Goal: Obtain resource: Download file/media

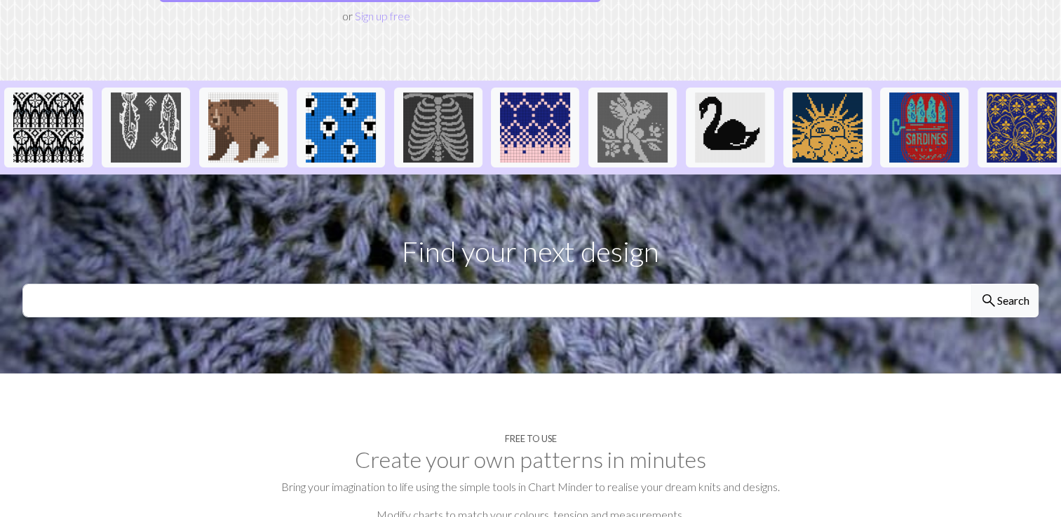
scroll to position [317, 0]
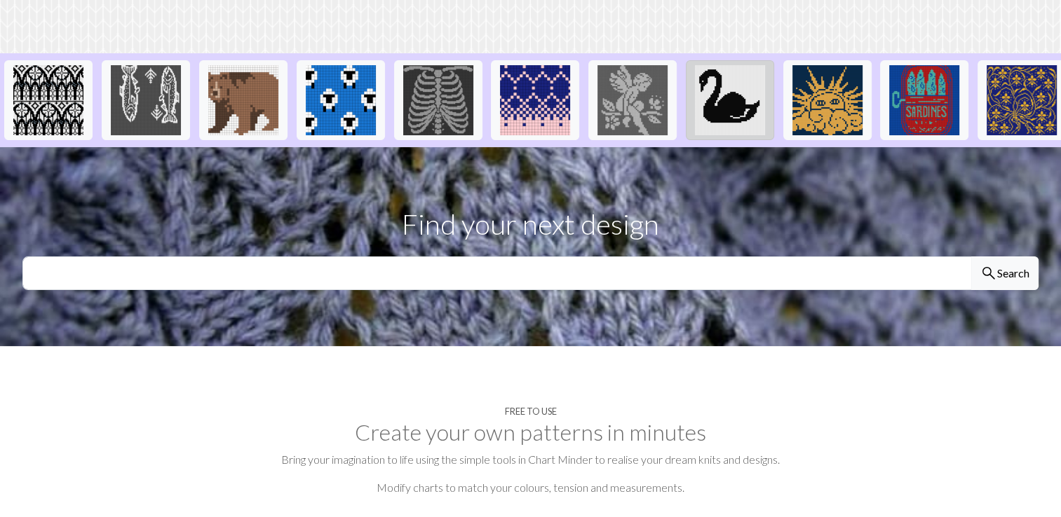
click at [719, 65] on img at bounding box center [730, 100] width 70 height 70
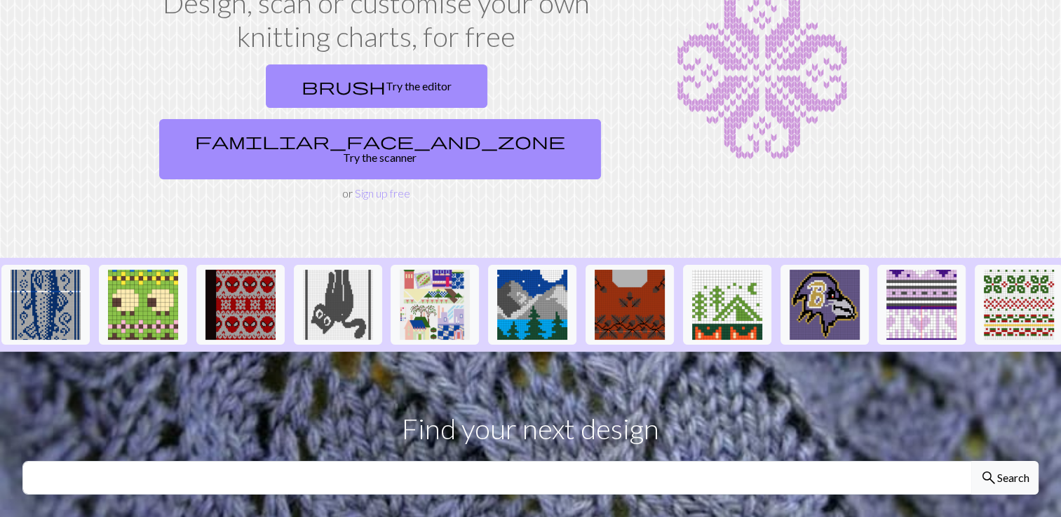
scroll to position [121, 0]
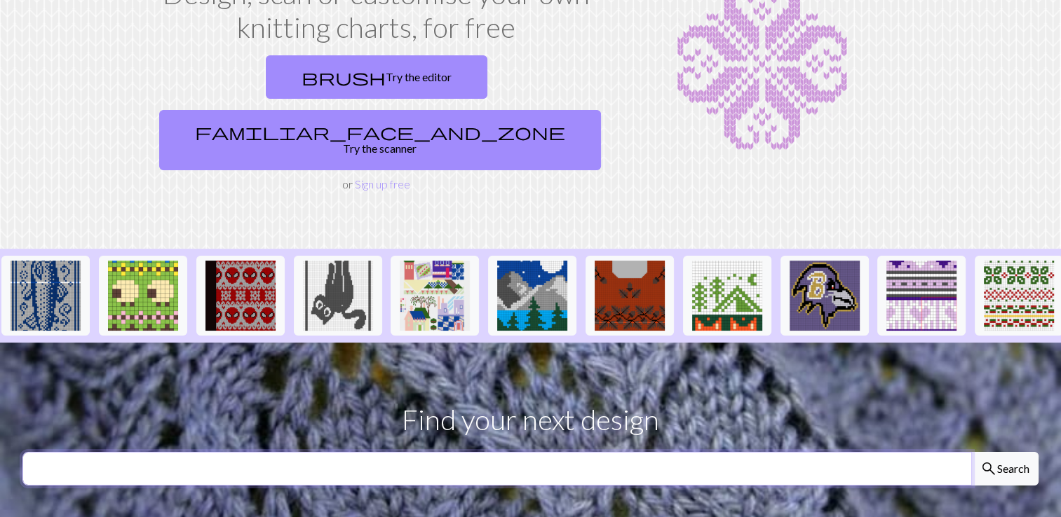
click at [259, 452] on input "text" at bounding box center [496, 469] width 949 height 34
type input "leaves"
click at [971, 452] on button "search Search" at bounding box center [1004, 469] width 67 height 34
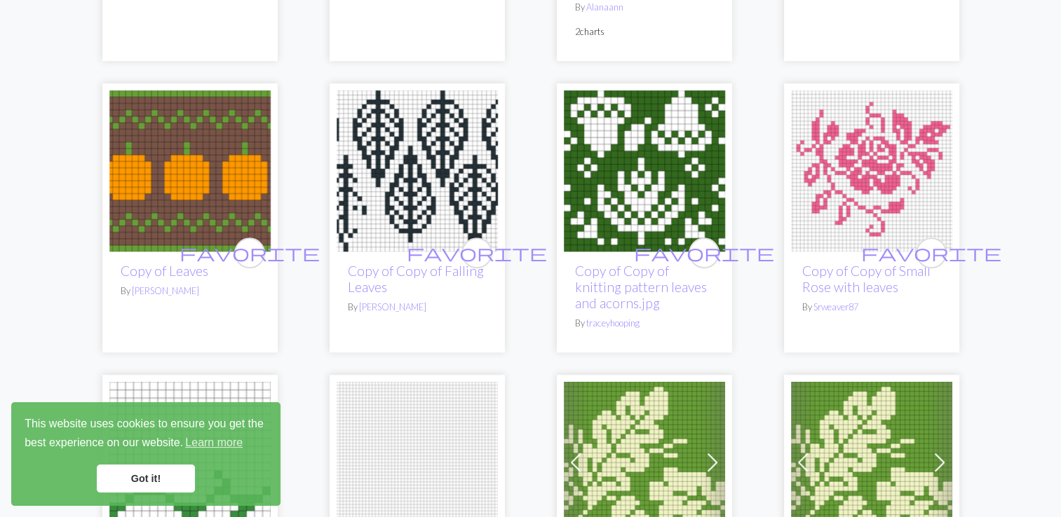
scroll to position [970, 0]
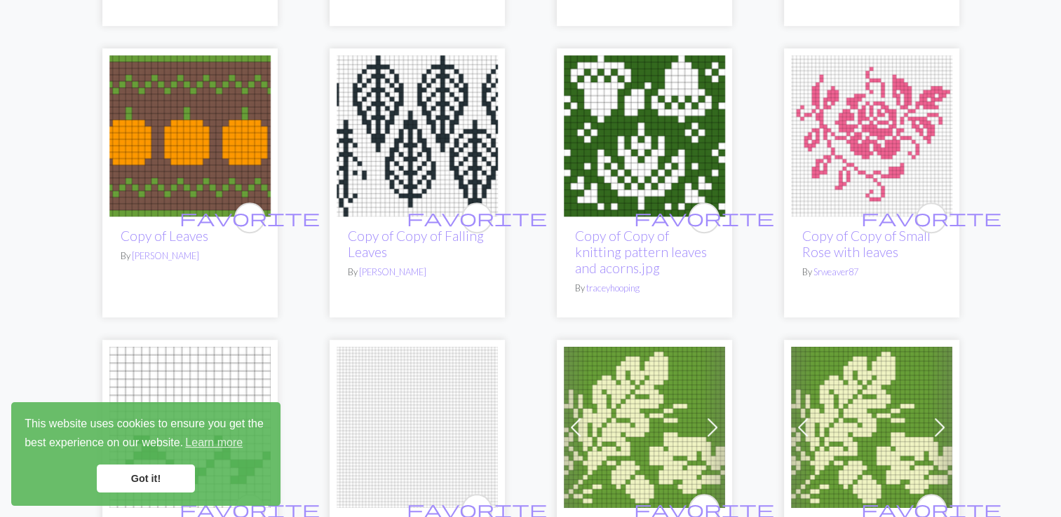
click at [864, 137] on img at bounding box center [871, 135] width 161 height 161
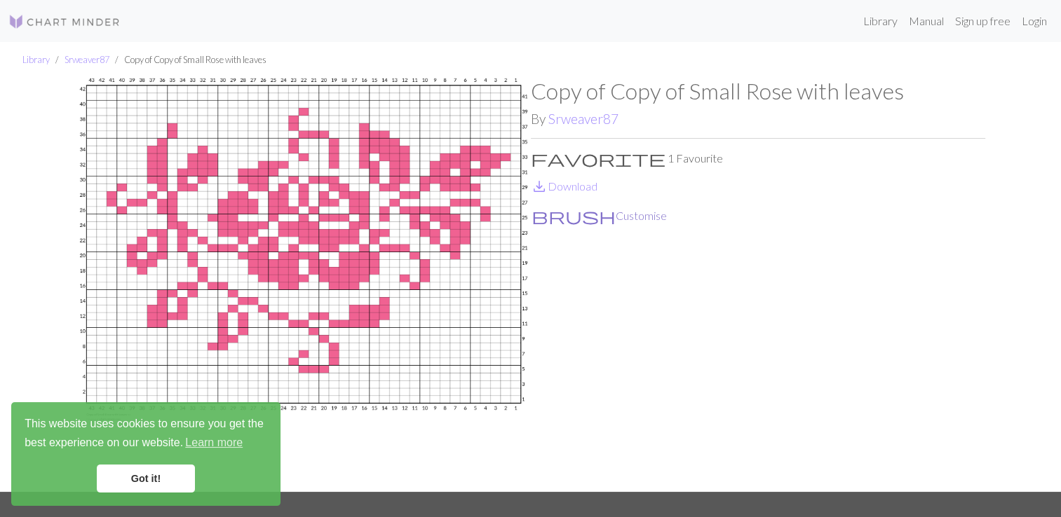
click at [571, 217] on button "brush Customise" at bounding box center [599, 216] width 137 height 18
click at [560, 185] on link "save_alt Download" at bounding box center [564, 186] width 67 height 13
click at [142, 478] on link "Got it!" at bounding box center [146, 479] width 98 height 28
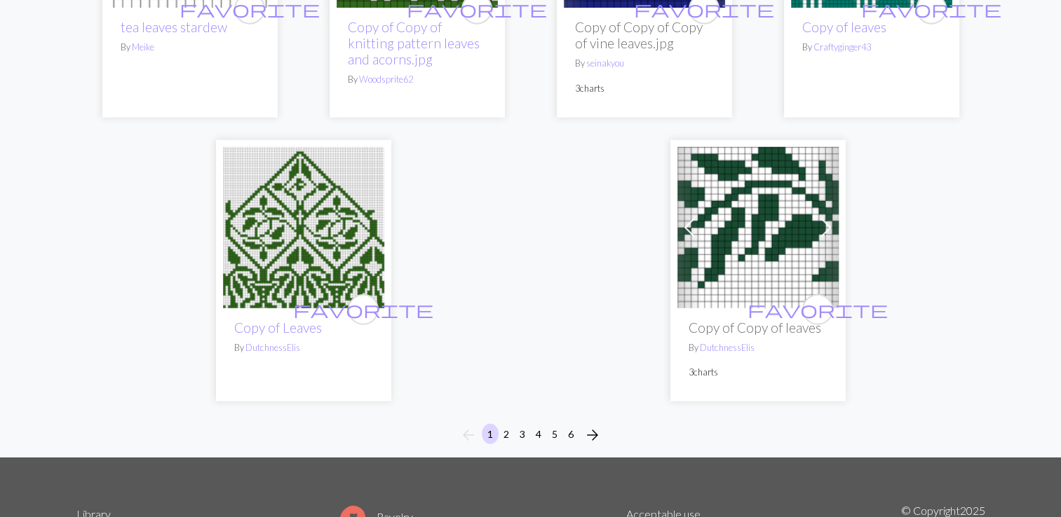
scroll to position [3602, 0]
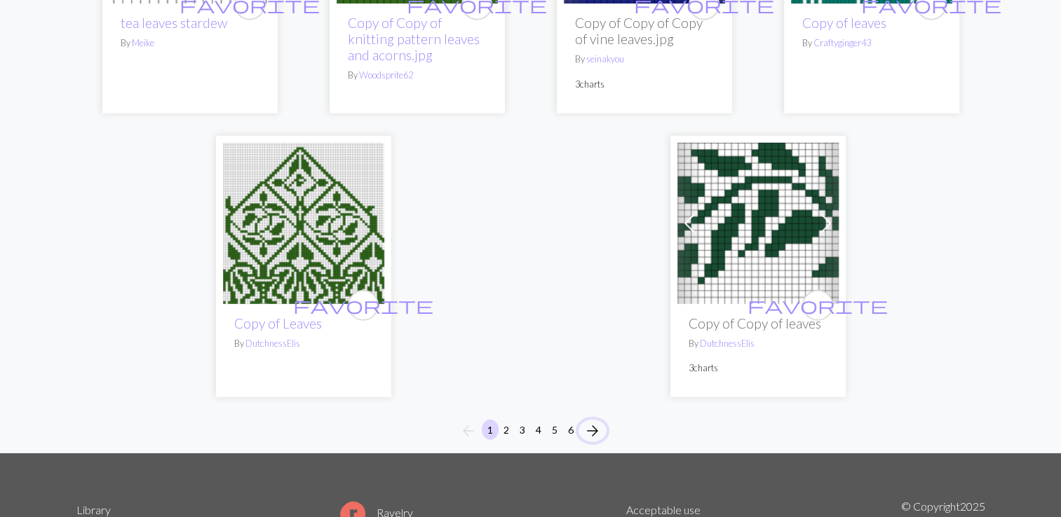
click at [594, 421] on span "arrow_forward" at bounding box center [592, 431] width 17 height 20
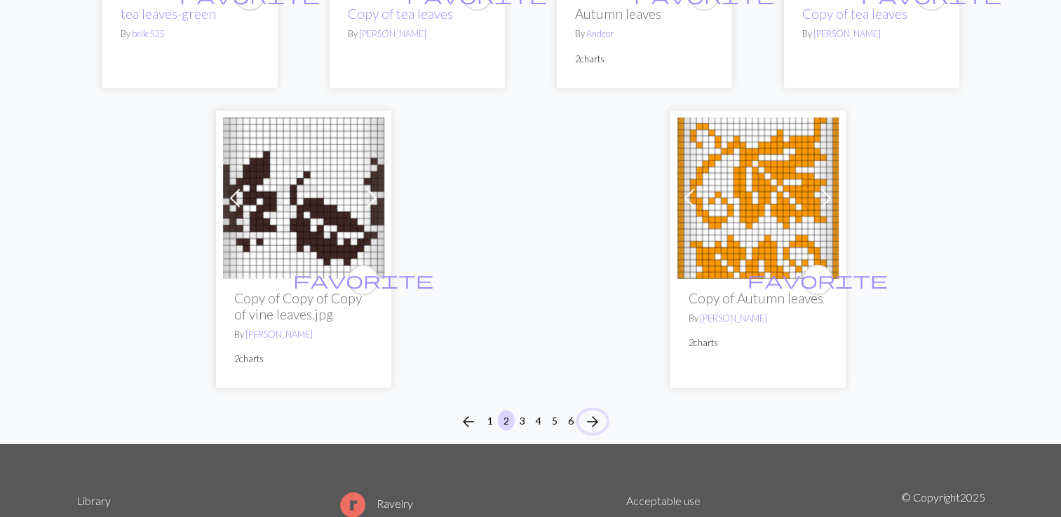
scroll to position [3612, 0]
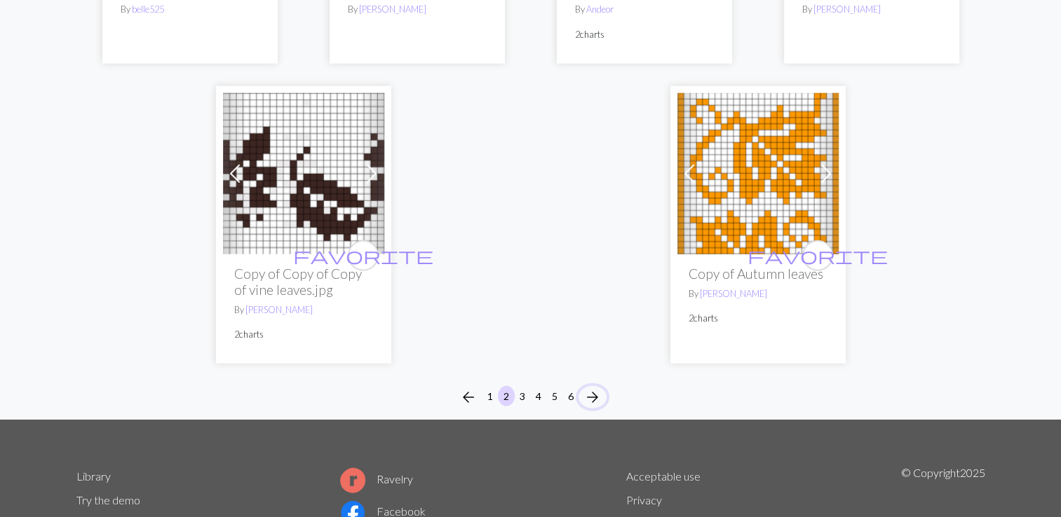
click at [592, 388] on span "arrow_forward" at bounding box center [592, 398] width 17 height 20
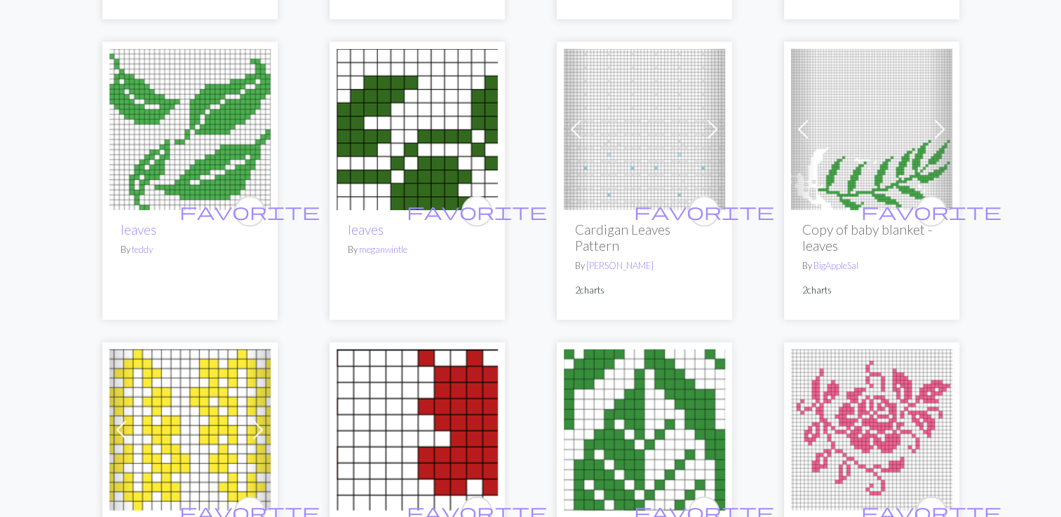
scroll to position [2887, 0]
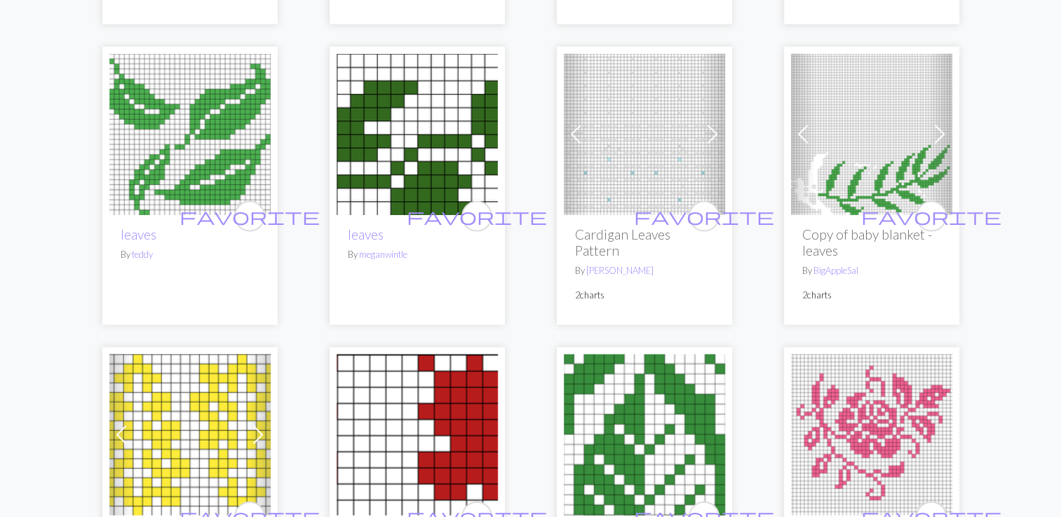
click at [209, 141] on img at bounding box center [189, 134] width 161 height 161
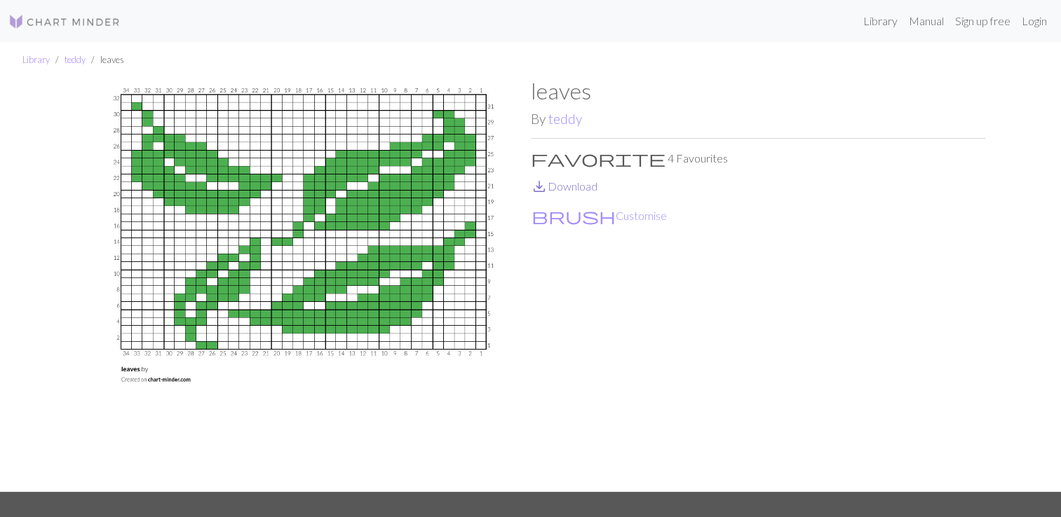
click at [569, 184] on link "save_alt Download" at bounding box center [564, 186] width 67 height 13
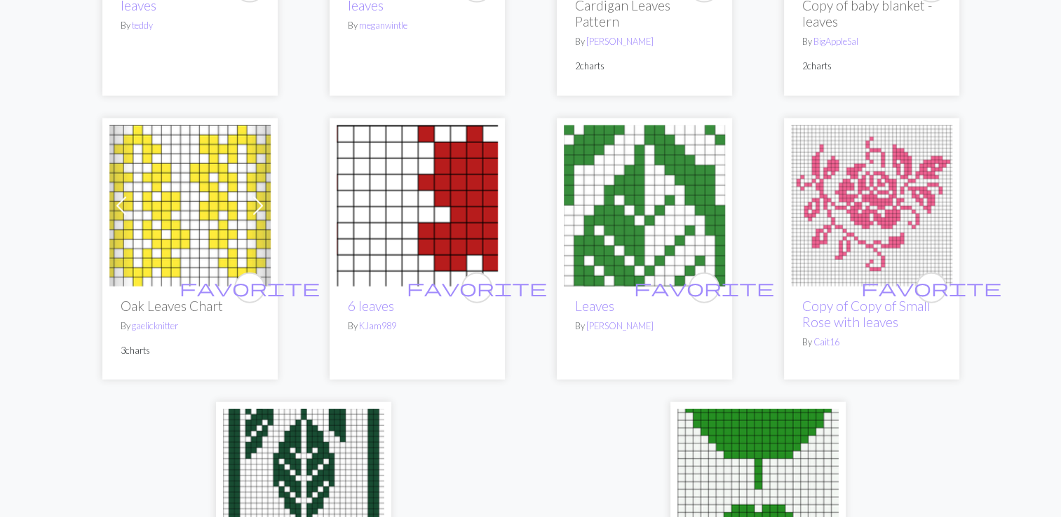
scroll to position [3070, 0]
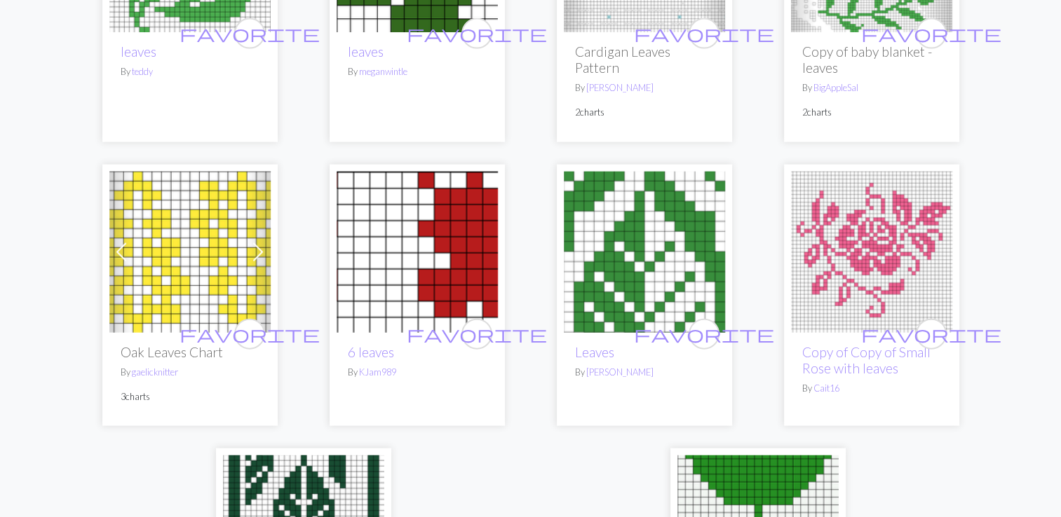
click at [220, 288] on img at bounding box center [189, 252] width 161 height 161
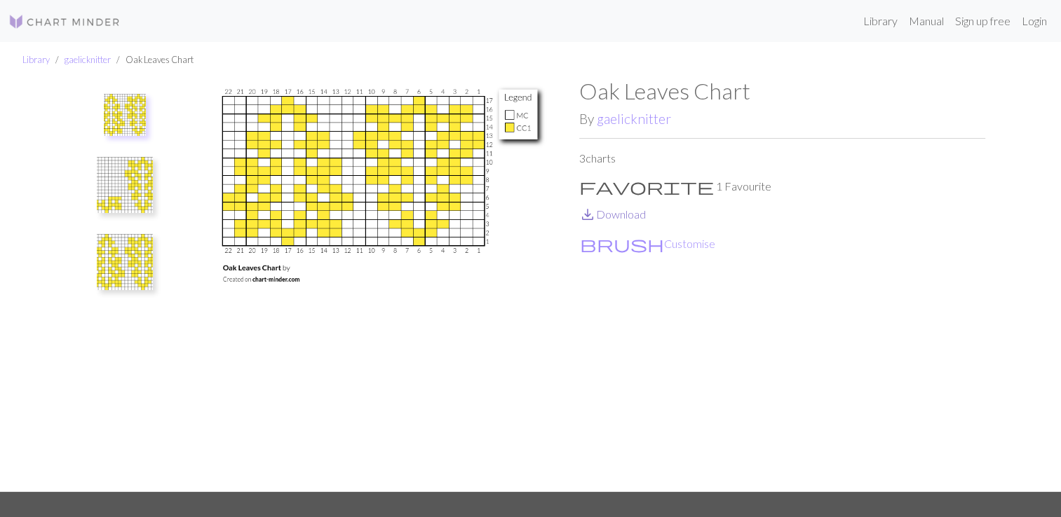
click at [611, 215] on link "save_alt Download" at bounding box center [612, 214] width 67 height 13
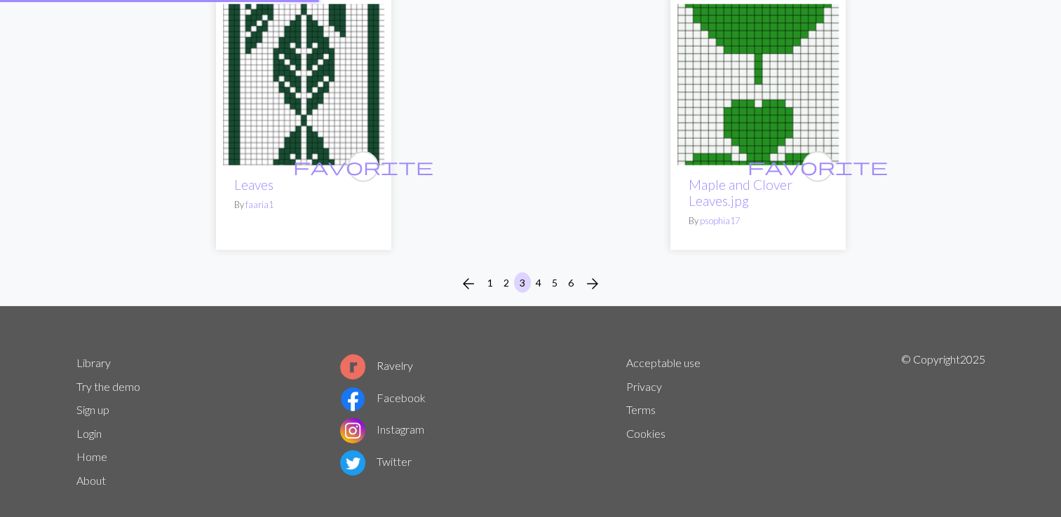
scroll to position [3541, 0]
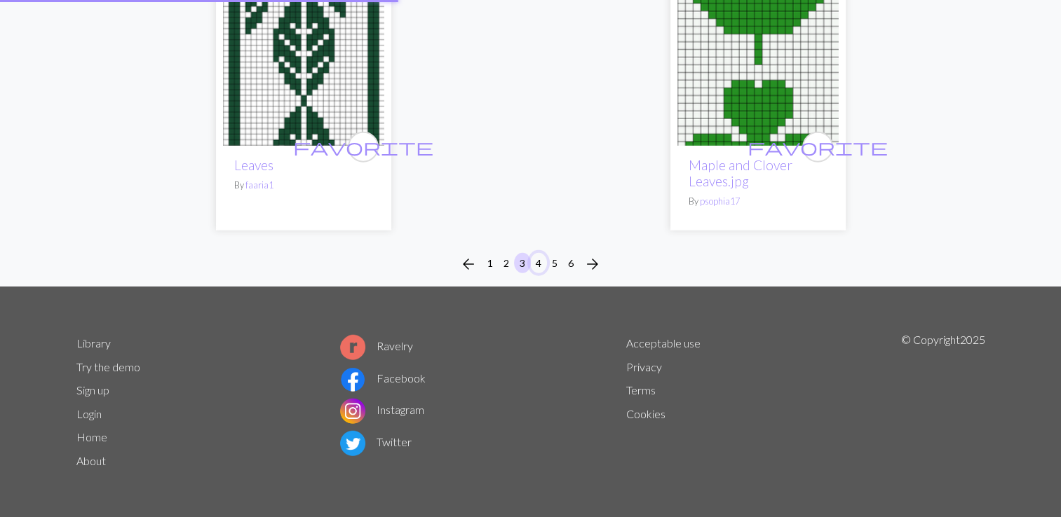
click at [536, 262] on button "4" at bounding box center [538, 263] width 17 height 20
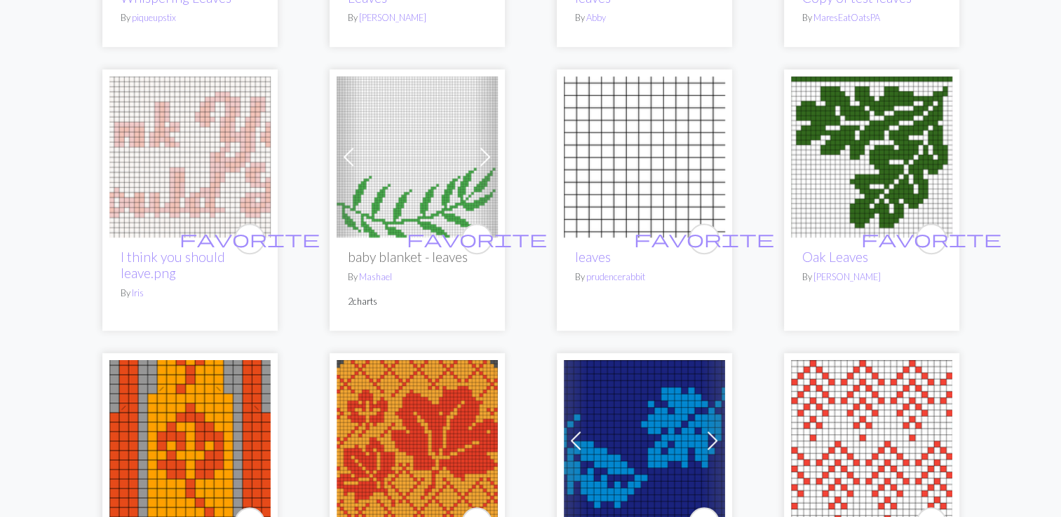
scroll to position [914, 0]
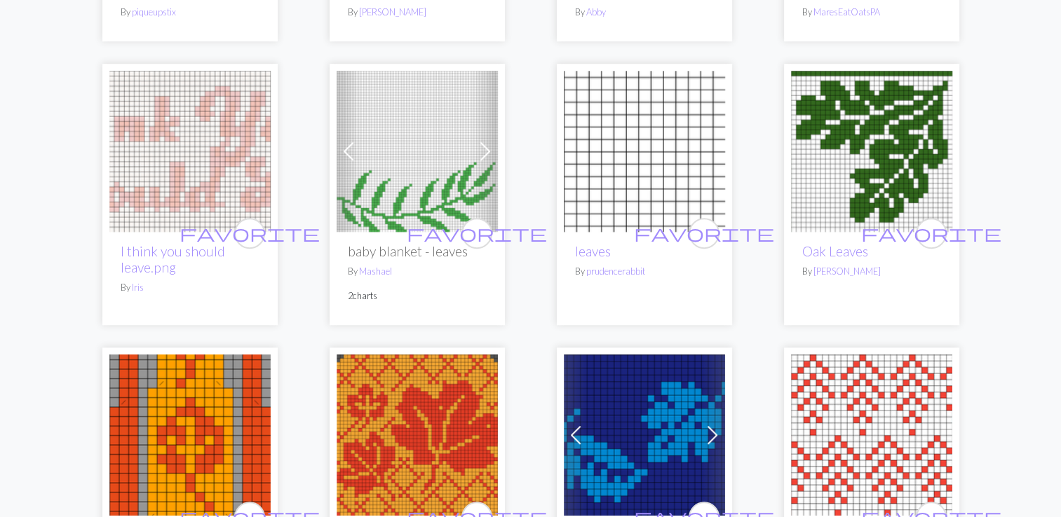
click at [900, 158] on img at bounding box center [871, 151] width 161 height 161
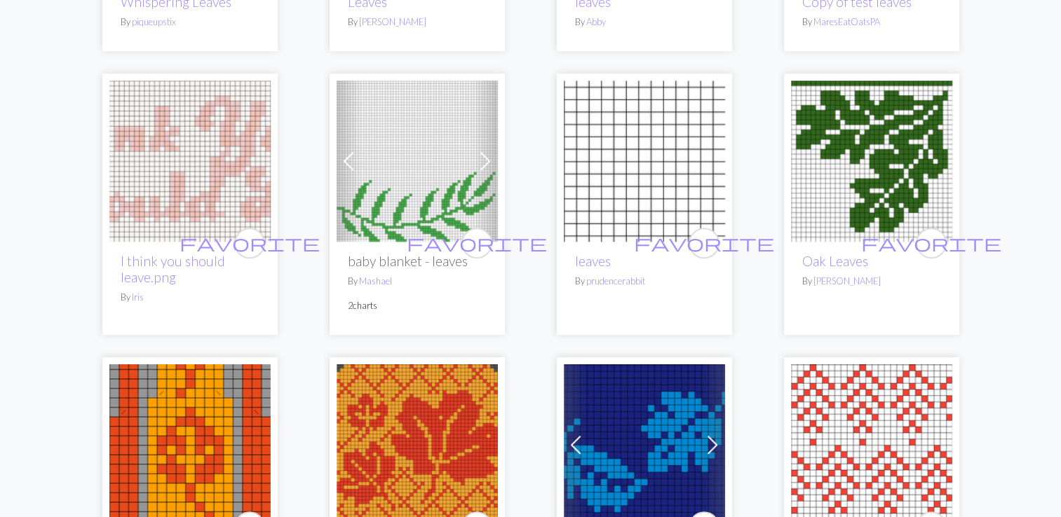
scroll to position [900, 0]
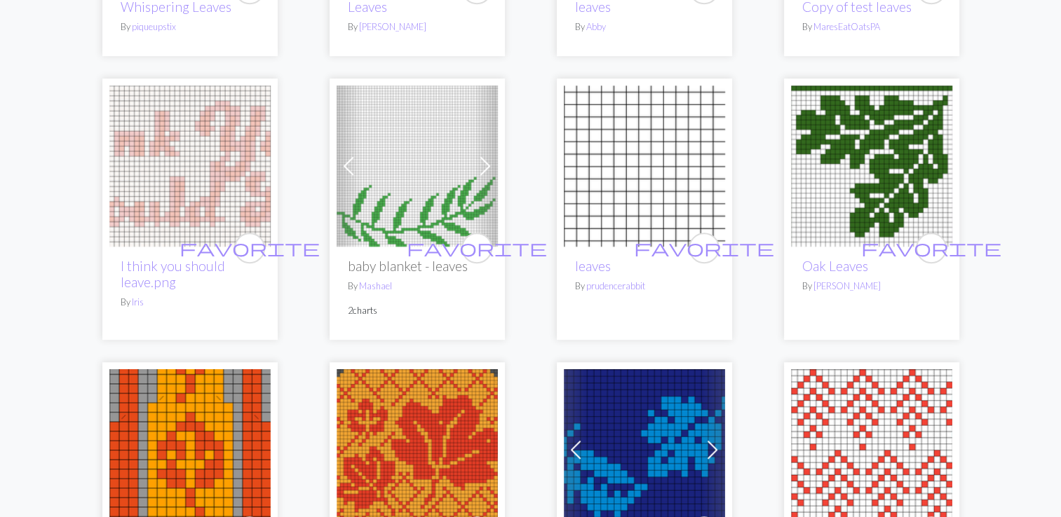
click at [406, 175] on img at bounding box center [417, 166] width 161 height 161
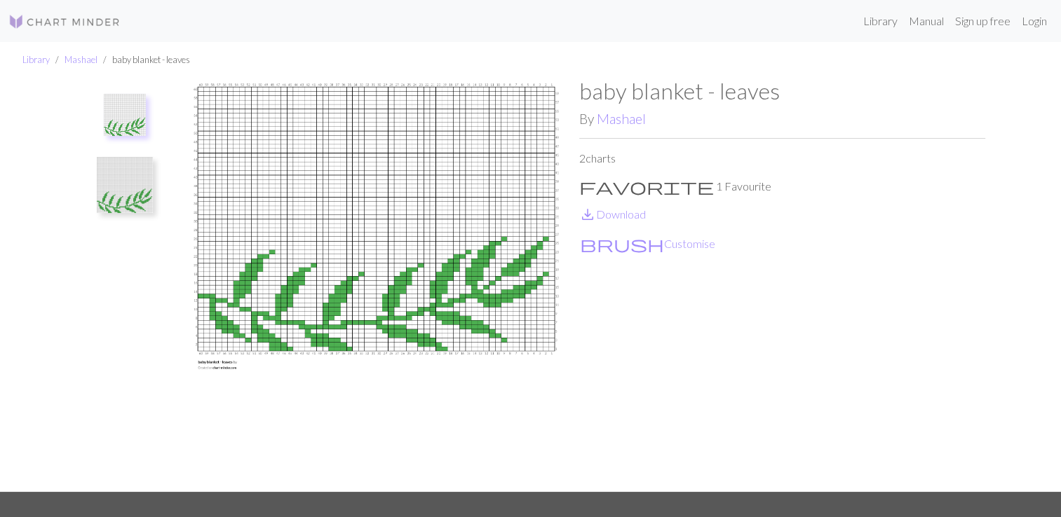
click at [131, 181] on img at bounding box center [125, 185] width 56 height 56
click at [120, 114] on img at bounding box center [125, 122] width 56 height 56
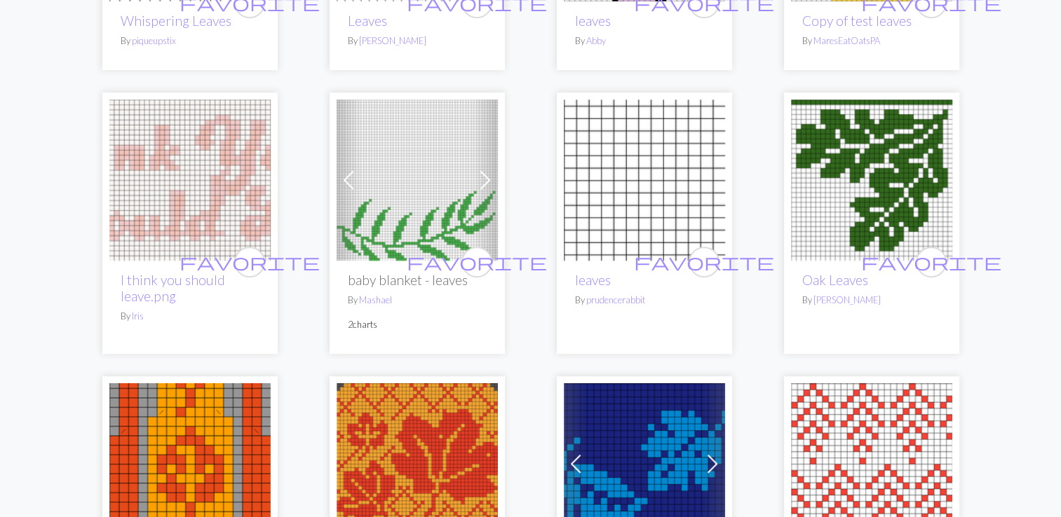
scroll to position [1036, 0]
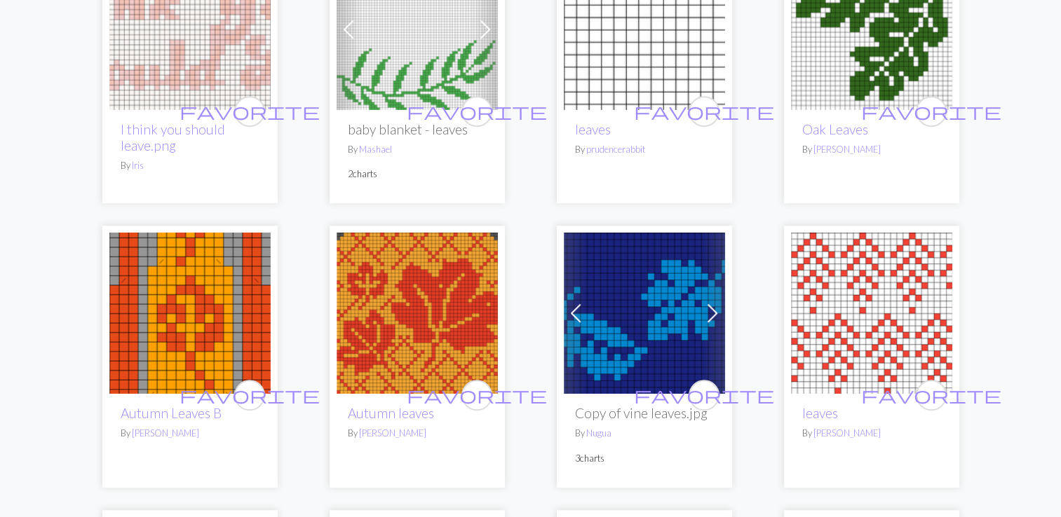
click at [837, 346] on img at bounding box center [871, 313] width 161 height 161
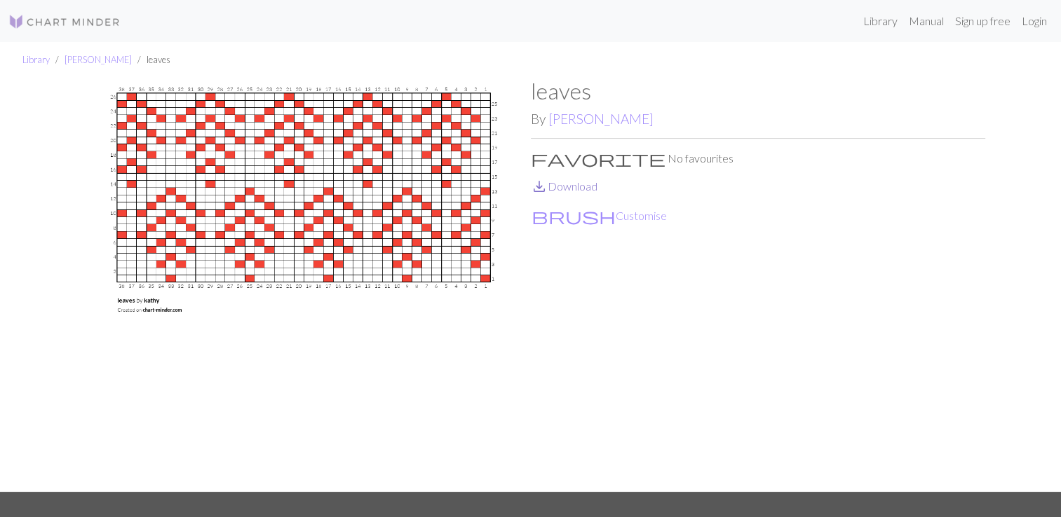
click at [564, 188] on link "save_alt Download" at bounding box center [564, 186] width 67 height 13
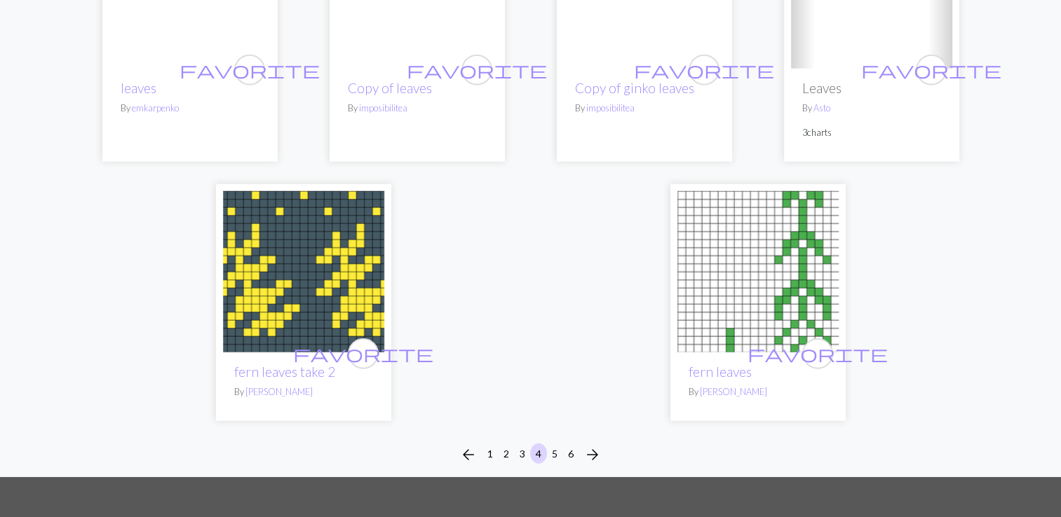
scroll to position [3458, 0]
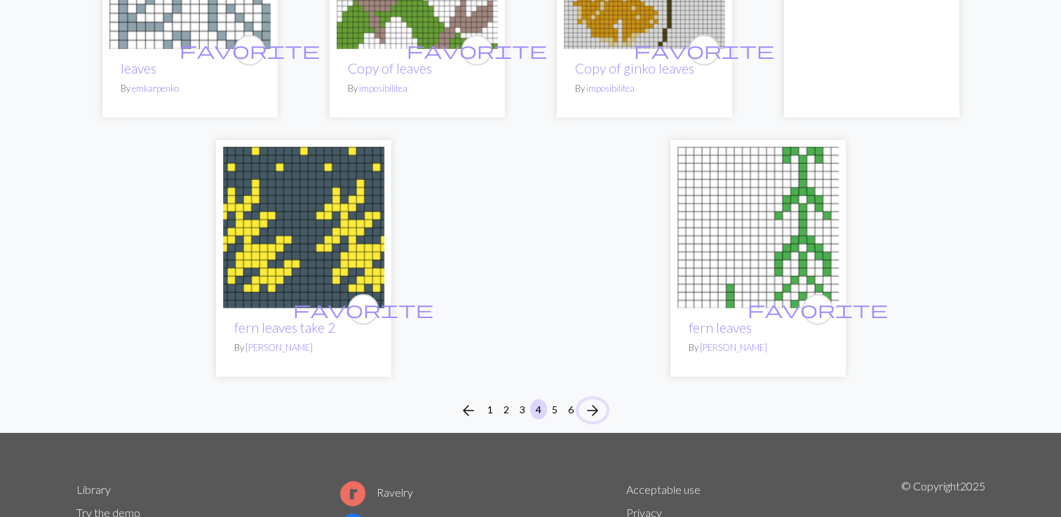
click at [592, 401] on span "arrow_forward" at bounding box center [592, 411] width 17 height 20
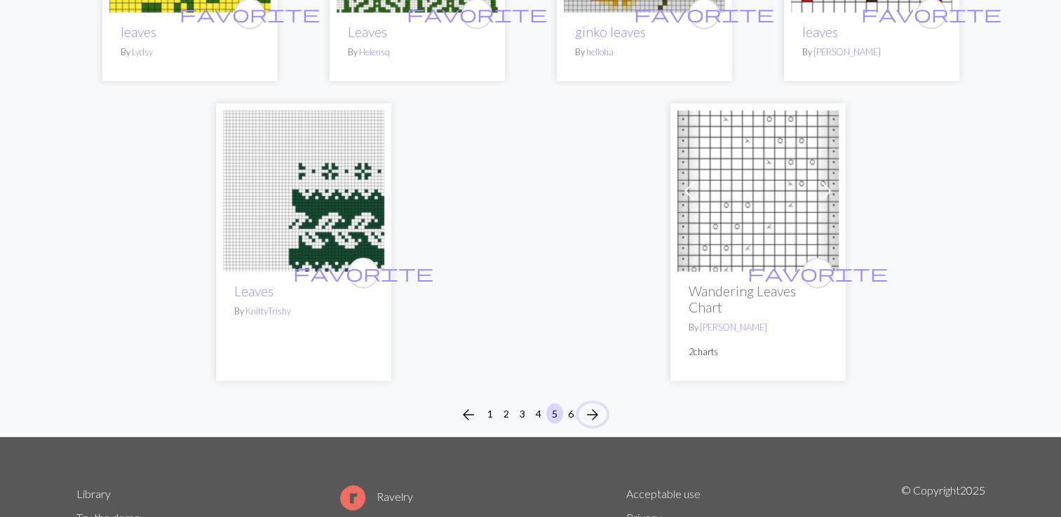
scroll to position [3385, 0]
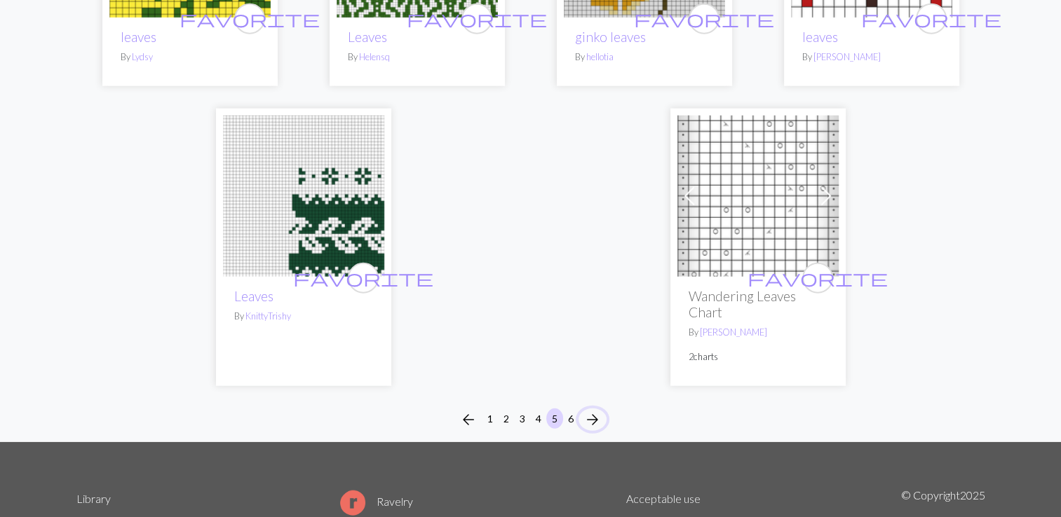
click at [593, 430] on span "arrow_forward" at bounding box center [592, 420] width 17 height 20
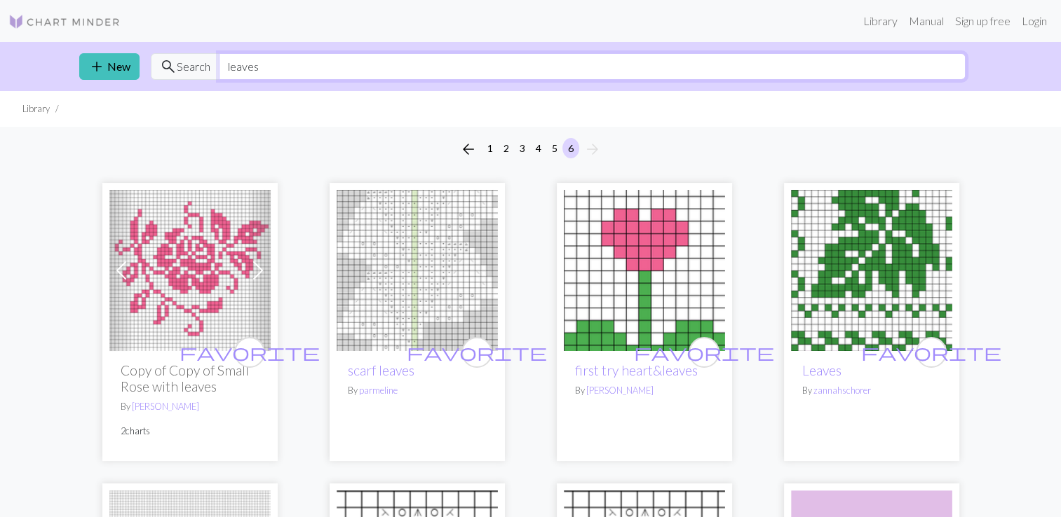
click at [297, 72] on input "leaves" at bounding box center [592, 66] width 747 height 27
type input "l"
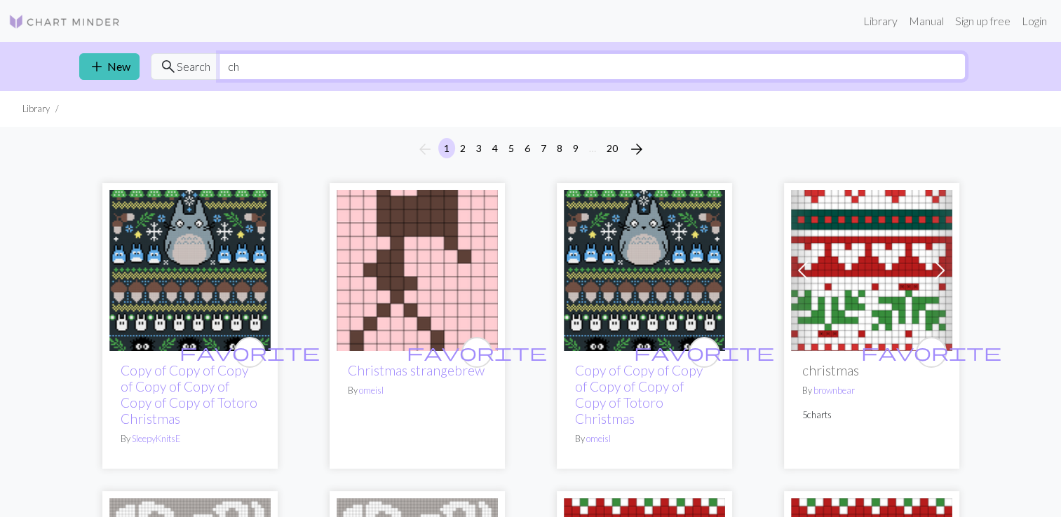
type input "c"
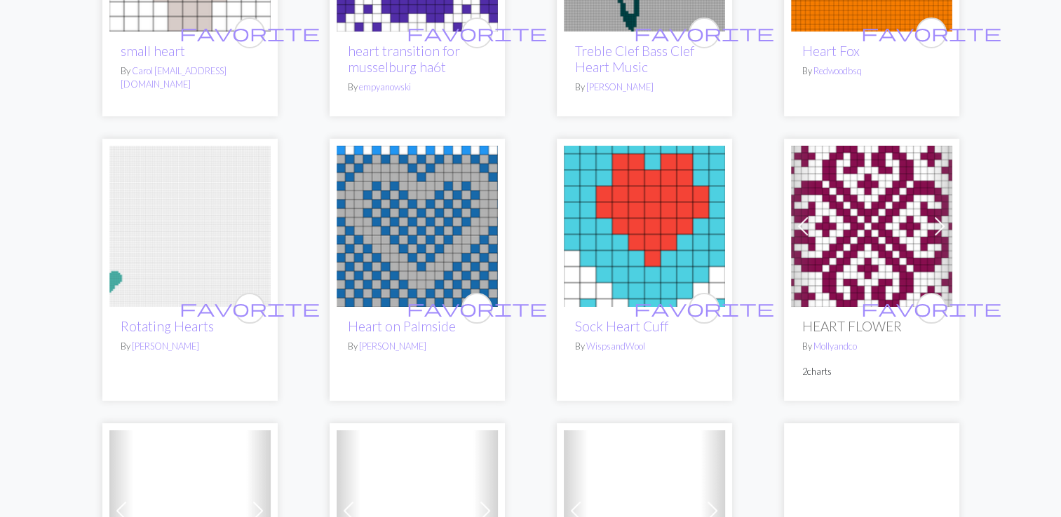
scroll to position [314, 0]
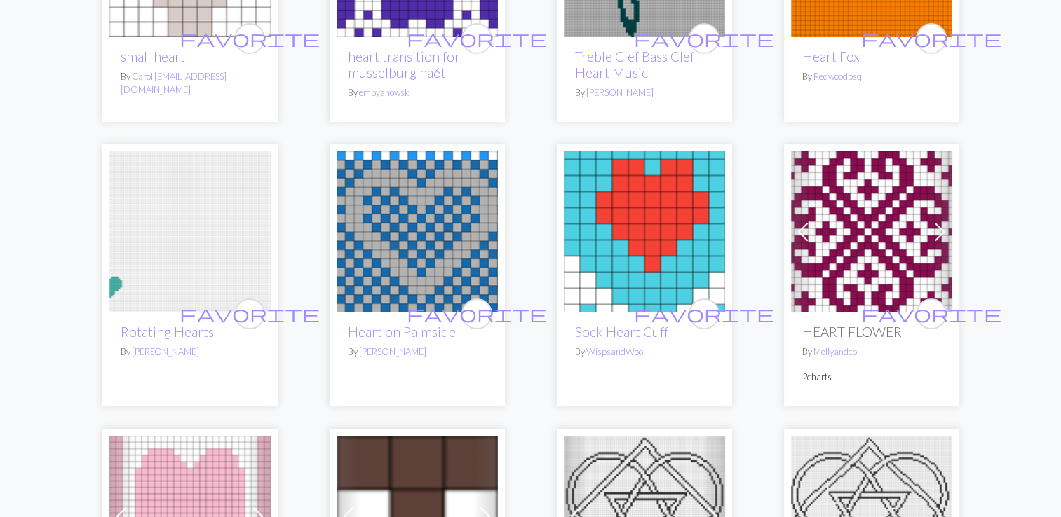
type input "hearts"
click at [862, 231] on img at bounding box center [871, 231] width 161 height 161
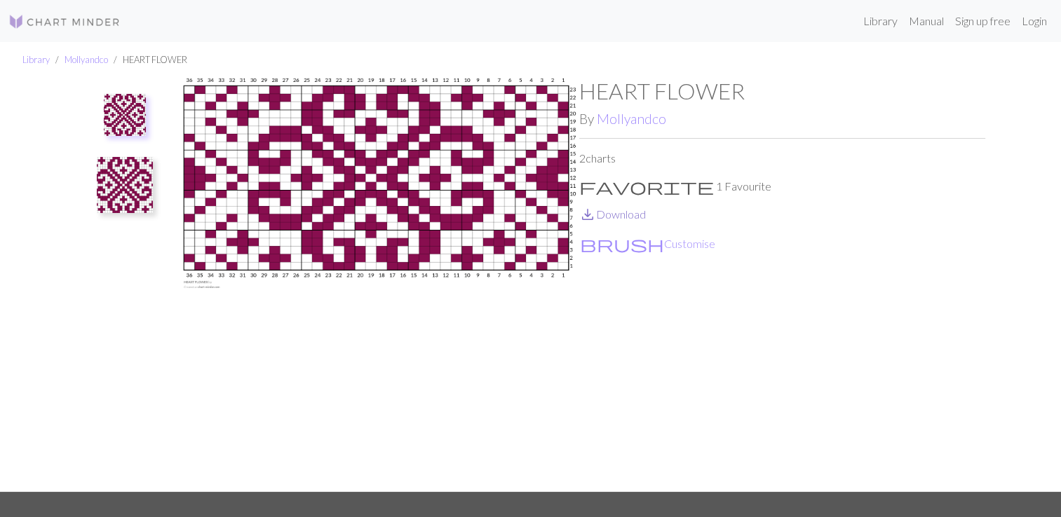
click at [616, 215] on link "save_alt Download" at bounding box center [612, 214] width 67 height 13
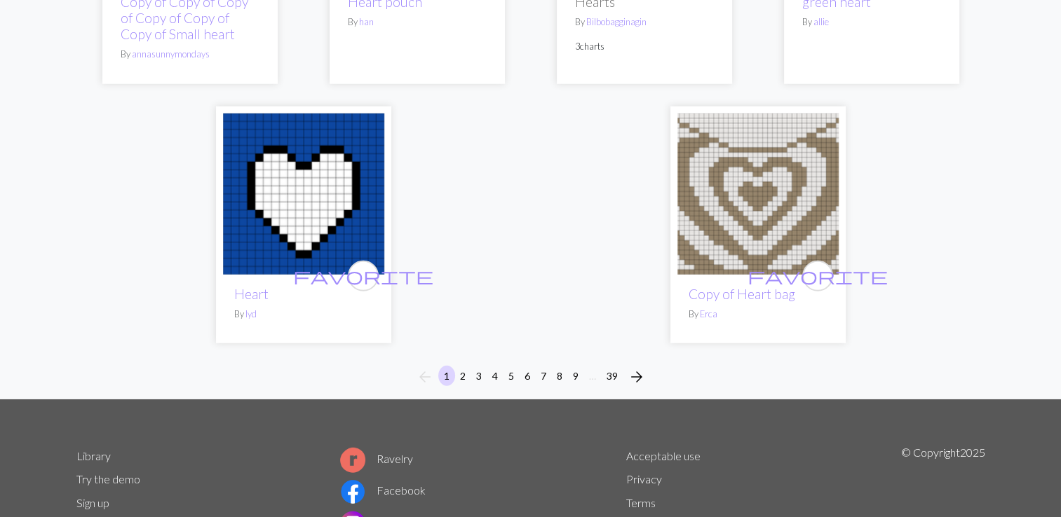
scroll to position [3767, 0]
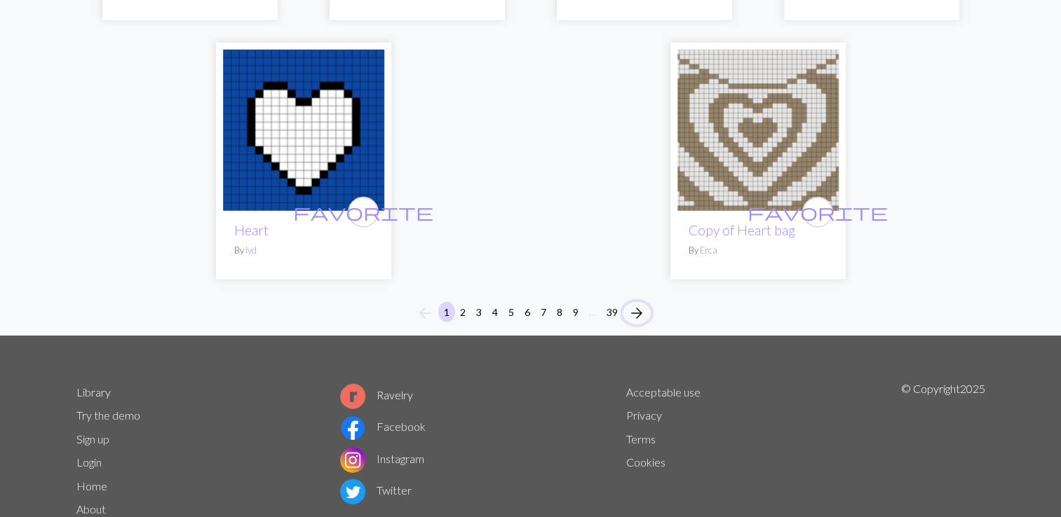
click at [632, 304] on span "arrow_forward" at bounding box center [636, 314] width 17 height 20
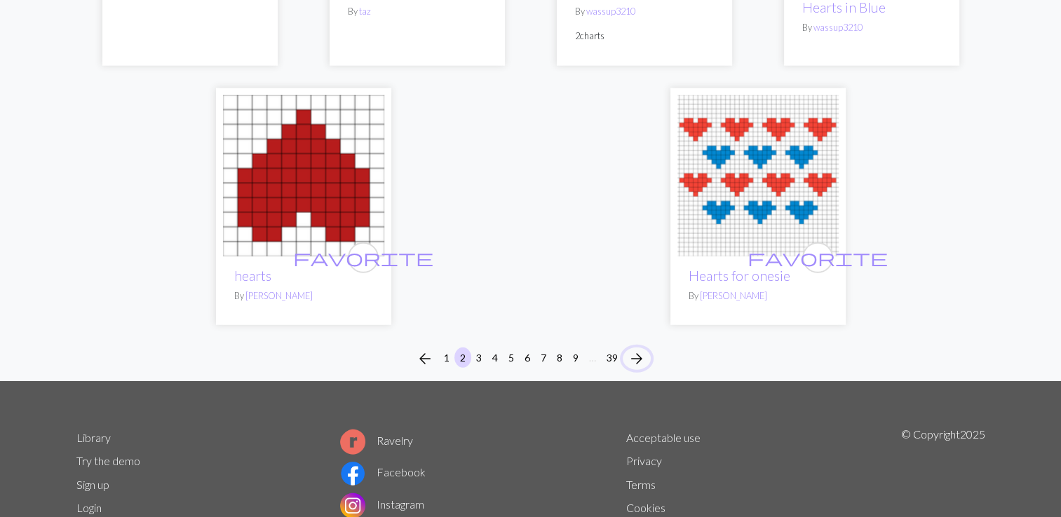
scroll to position [3658, 0]
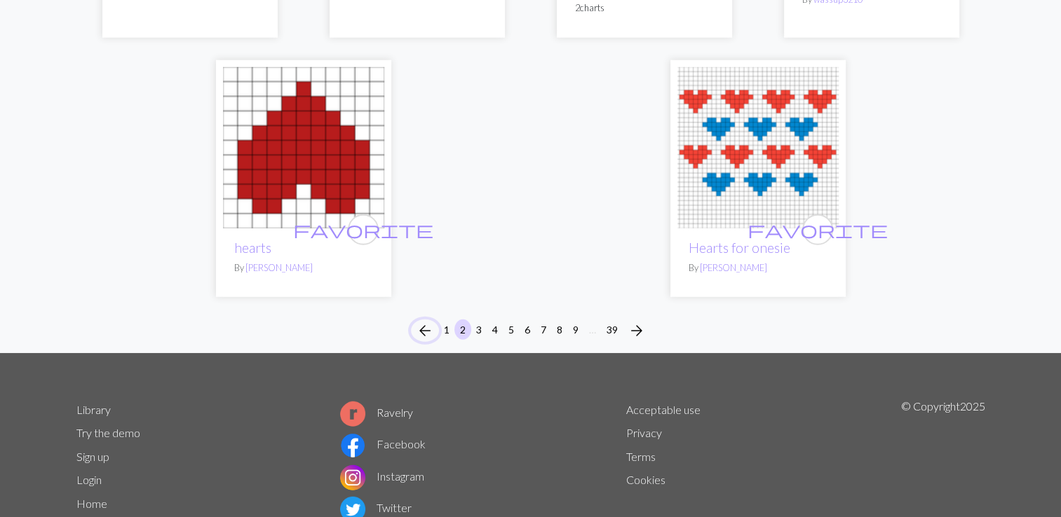
click at [418, 321] on span "arrow_back" at bounding box center [425, 331] width 17 height 20
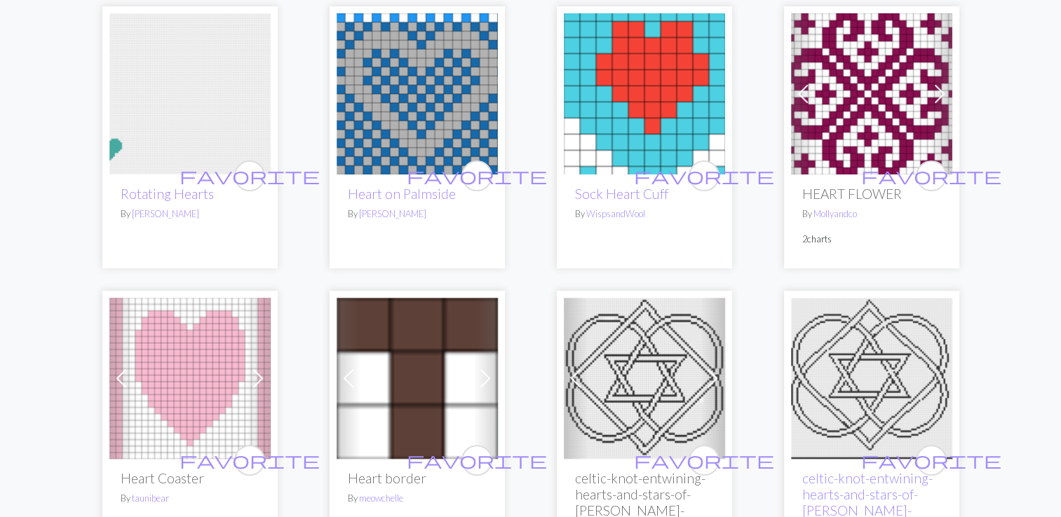
scroll to position [905, 0]
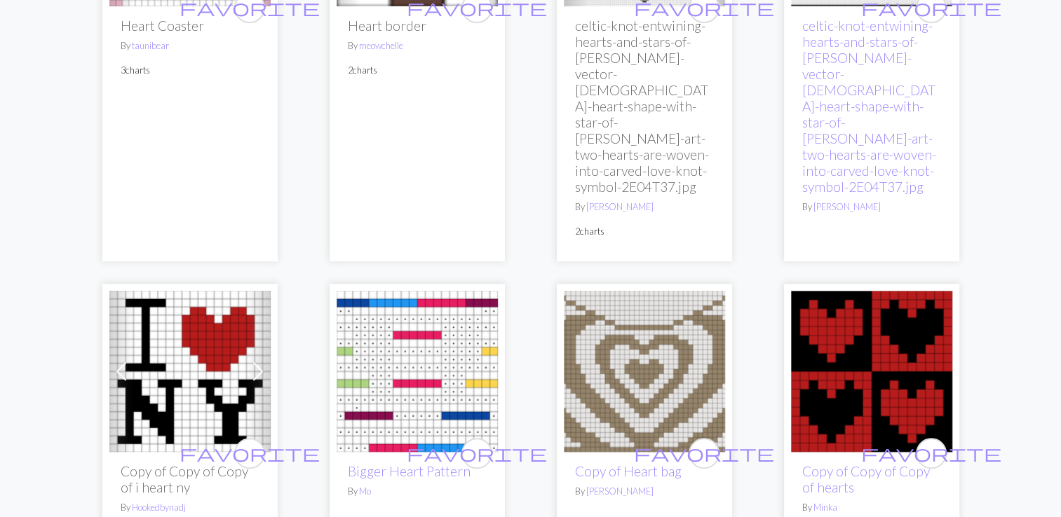
click at [607, 369] on img at bounding box center [644, 371] width 161 height 161
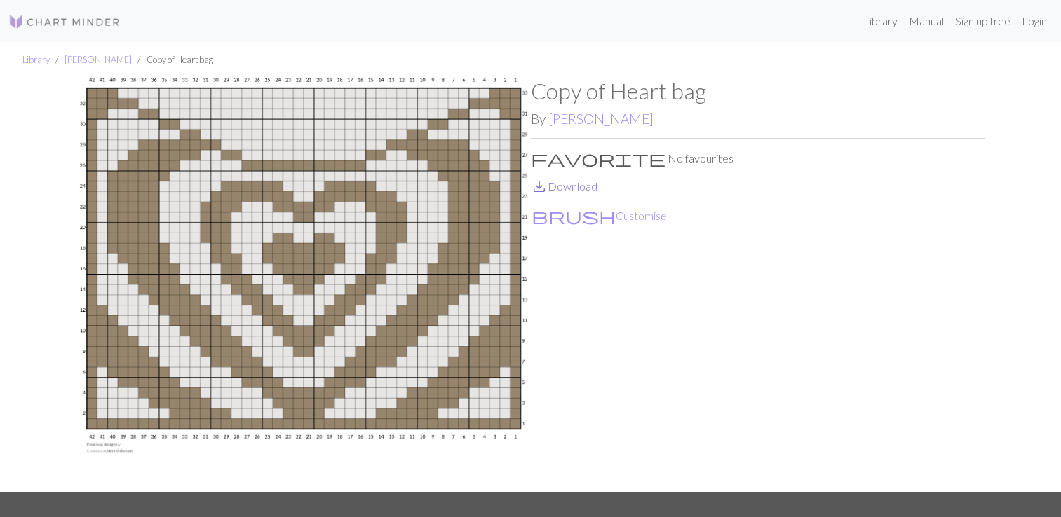
click at [572, 192] on link "save_alt Download" at bounding box center [564, 186] width 67 height 13
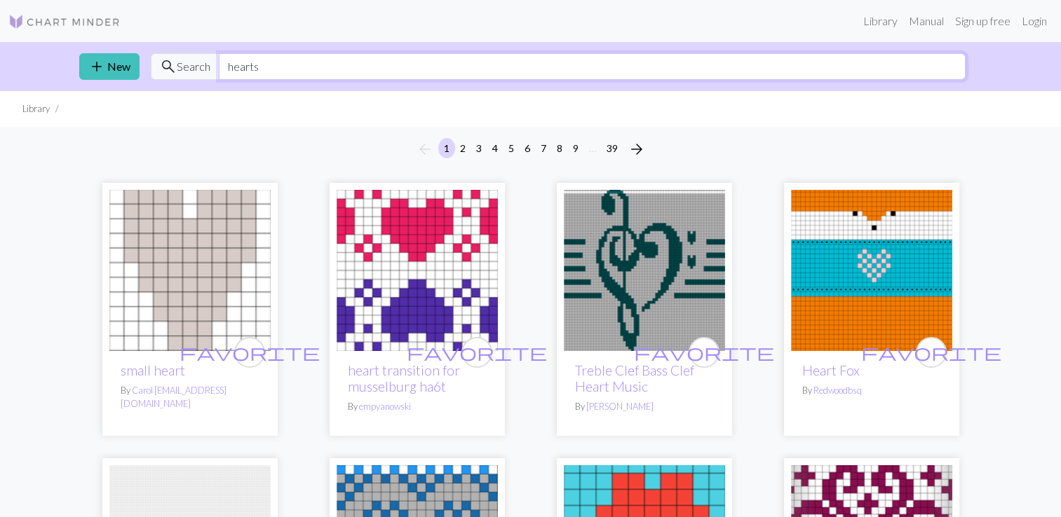
click at [264, 68] on input "hearts" at bounding box center [592, 66] width 747 height 27
type input "h"
type input "music notes"
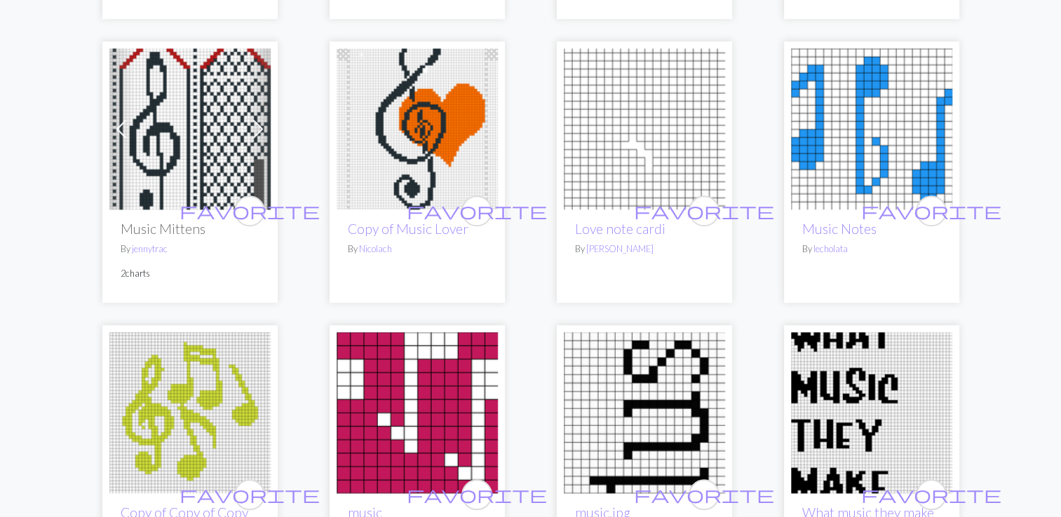
scroll to position [1346, 0]
